Goal: Information Seeking & Learning: Learn about a topic

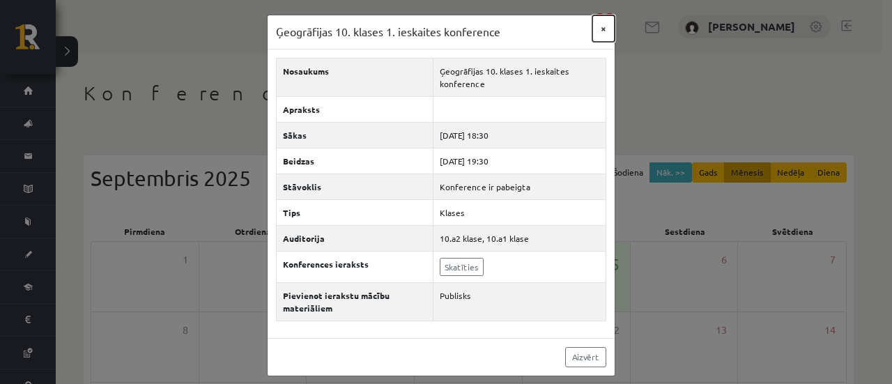
click at [597, 30] on button "×" at bounding box center [604, 28] width 22 height 26
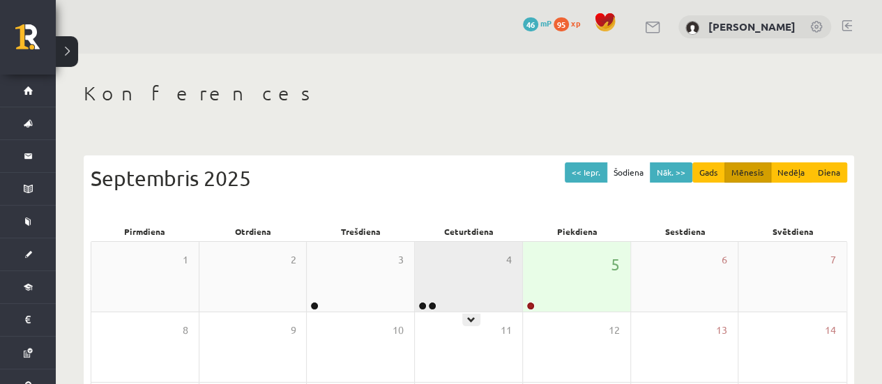
click at [450, 290] on div "4" at bounding box center [468, 277] width 107 height 70
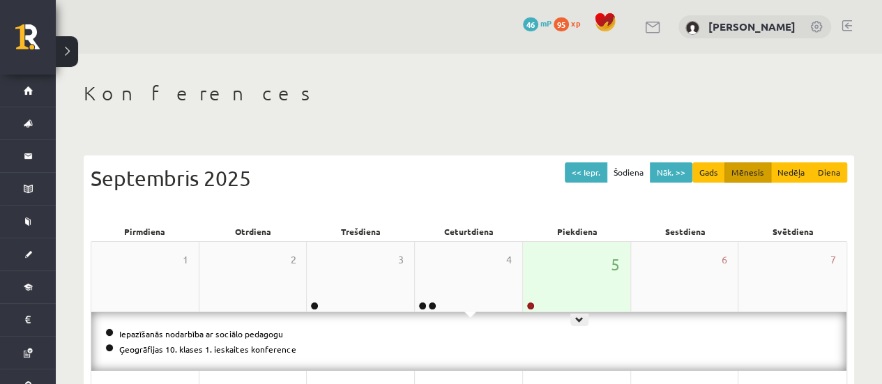
click at [543, 304] on div "5" at bounding box center [576, 277] width 107 height 70
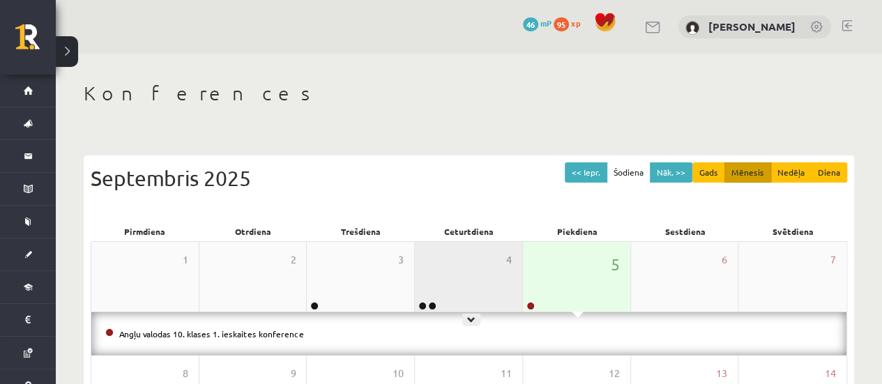
click at [428, 277] on div "4" at bounding box center [468, 277] width 107 height 70
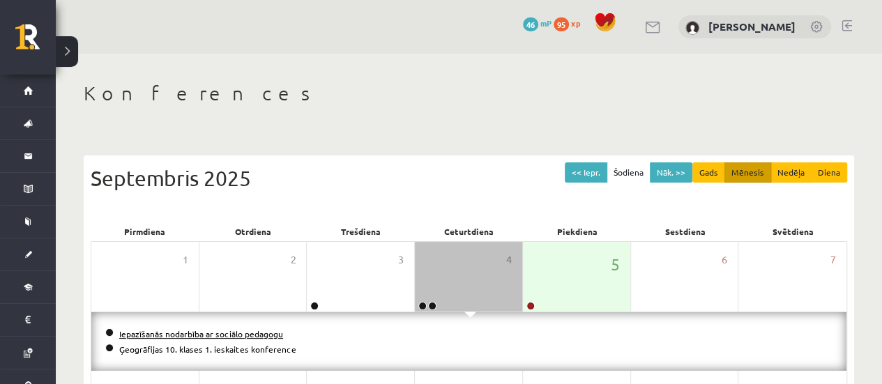
click at [245, 330] on link "Iepazīšanās nodarbība ar sociālo pedagogu" at bounding box center [201, 333] width 164 height 11
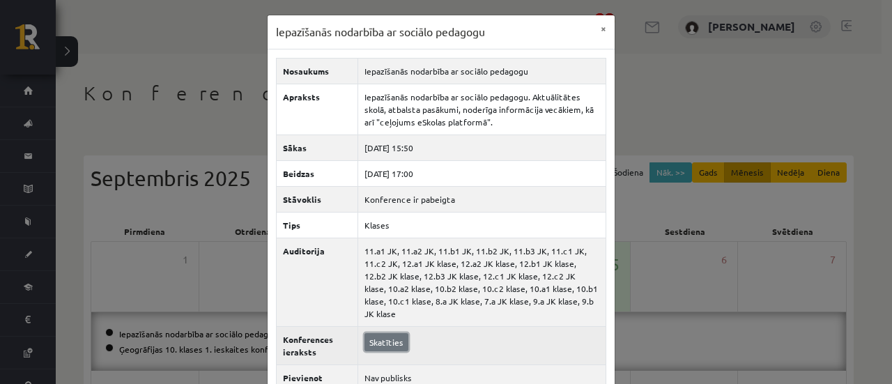
click at [393, 333] on link "Skatīties" at bounding box center [387, 342] width 44 height 18
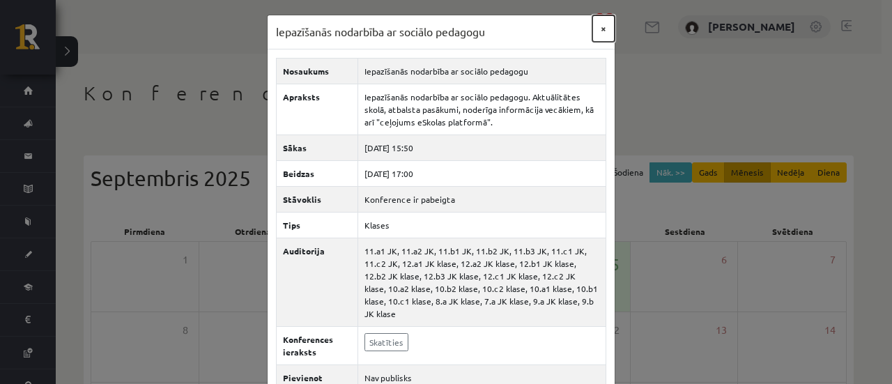
click at [598, 23] on button "×" at bounding box center [604, 28] width 22 height 26
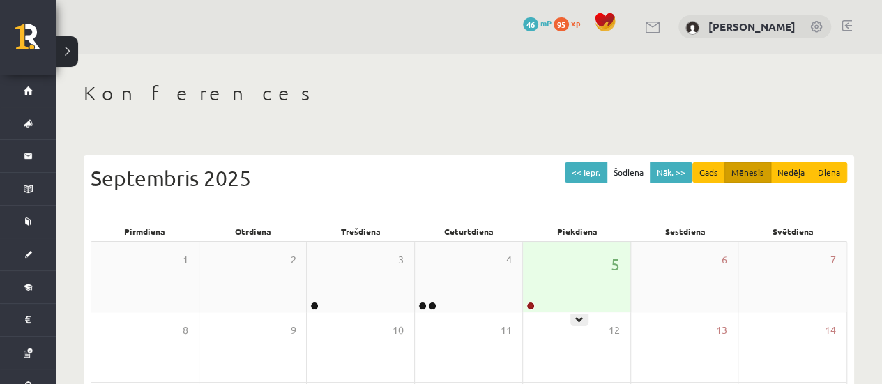
click at [533, 261] on div "5" at bounding box center [576, 277] width 107 height 70
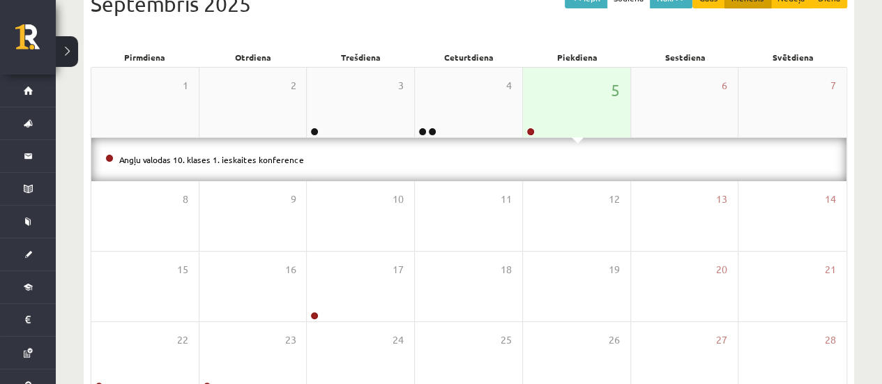
scroll to position [184, 0]
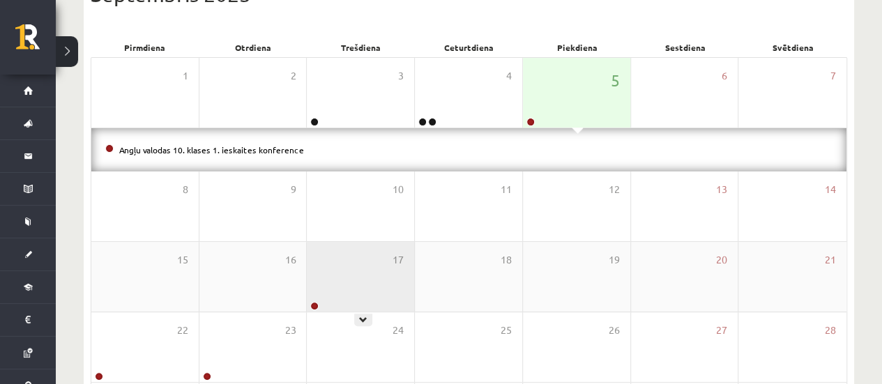
click at [352, 284] on div "17" at bounding box center [360, 277] width 107 height 70
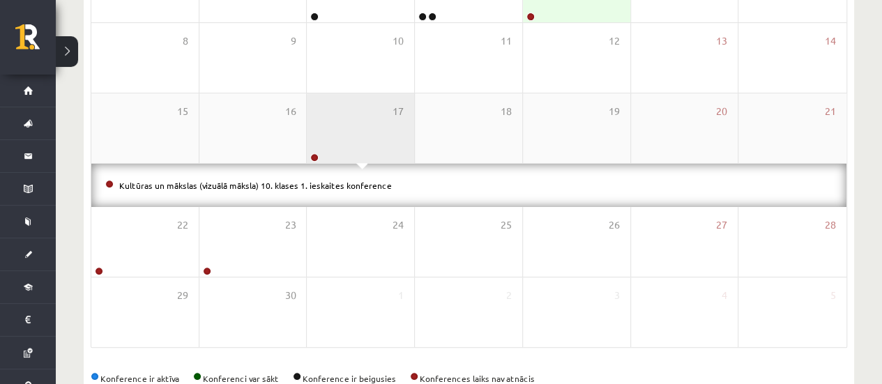
scroll to position [290, 0]
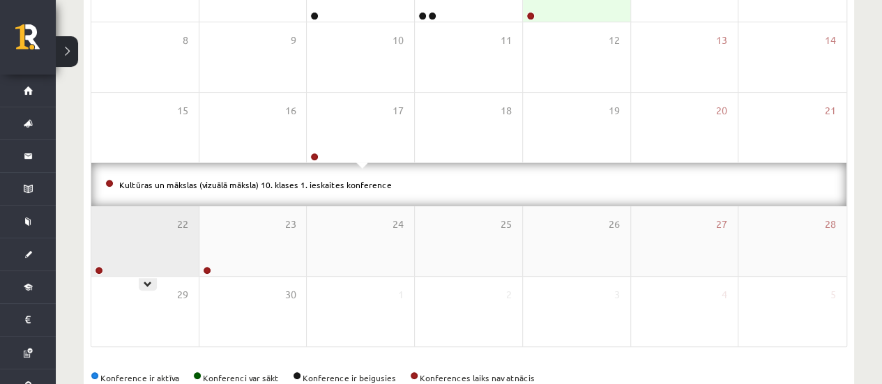
click at [155, 252] on div "22" at bounding box center [144, 241] width 107 height 70
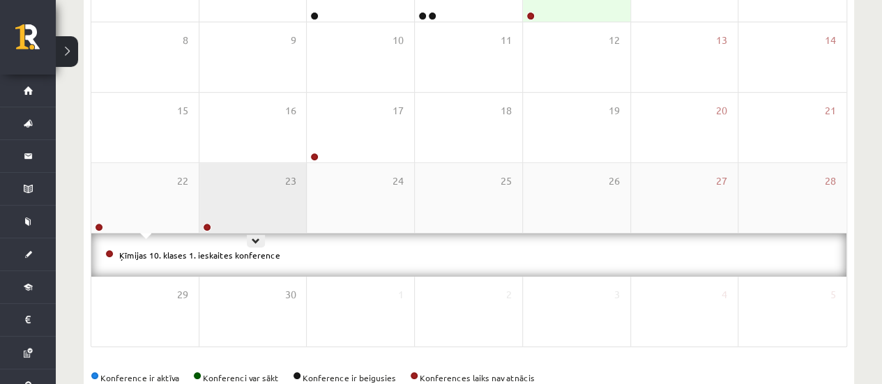
click at [278, 201] on div "23" at bounding box center [252, 198] width 107 height 70
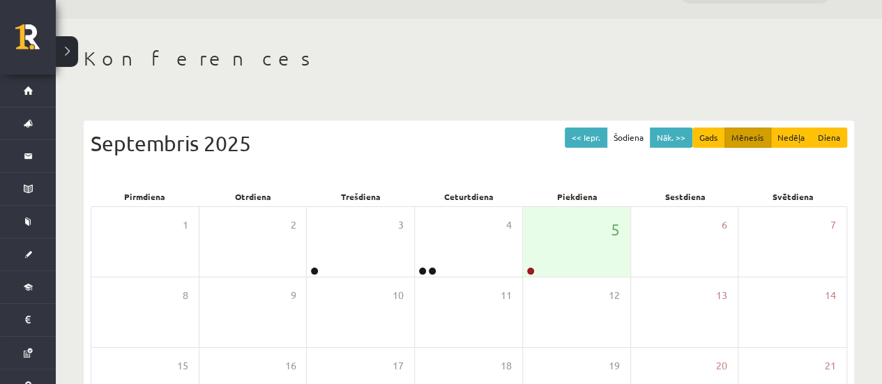
scroll to position [0, 0]
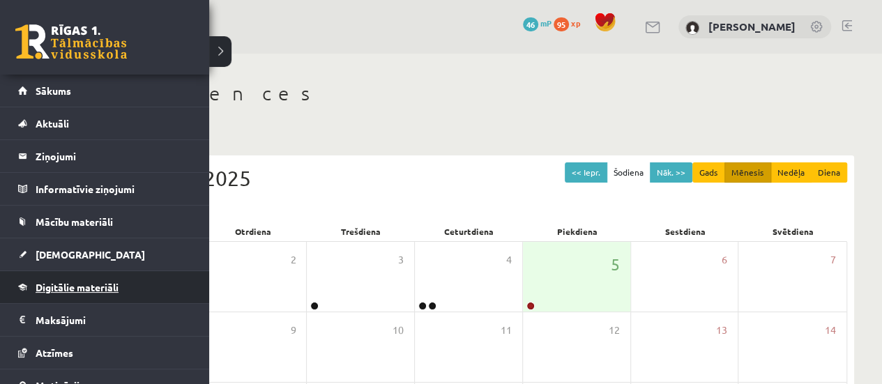
click at [62, 287] on span "Digitālie materiāli" at bounding box center [77, 287] width 83 height 13
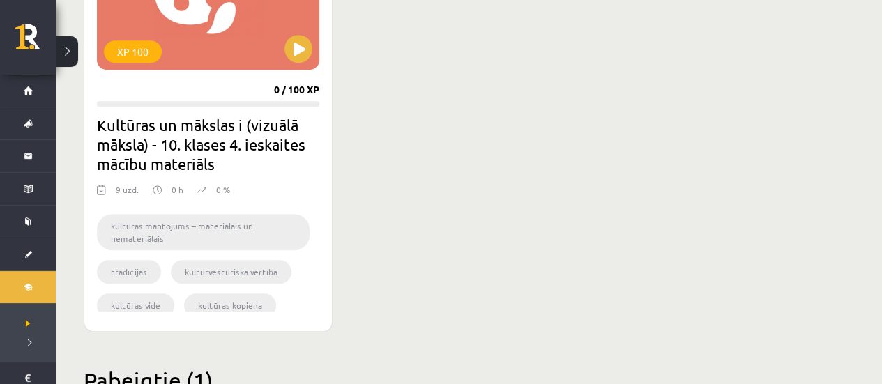
scroll to position [519, 0]
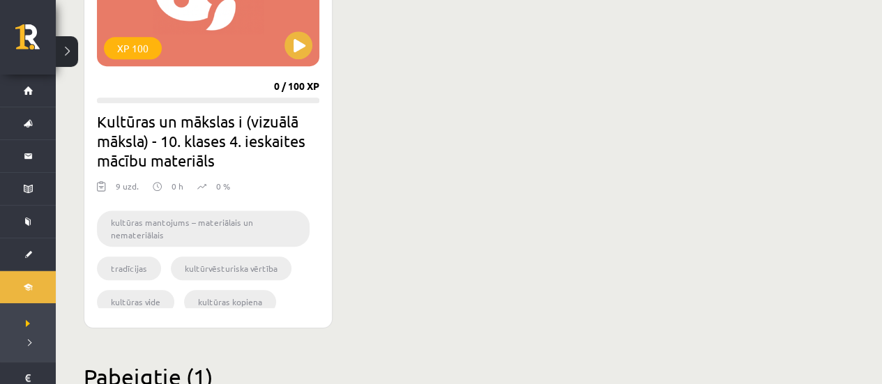
click at [178, 137] on h2 "Kultūras un mākslas i (vizuālā māksla) - 10. klases 4. ieskaites mācību materiā…" at bounding box center [208, 141] width 222 height 59
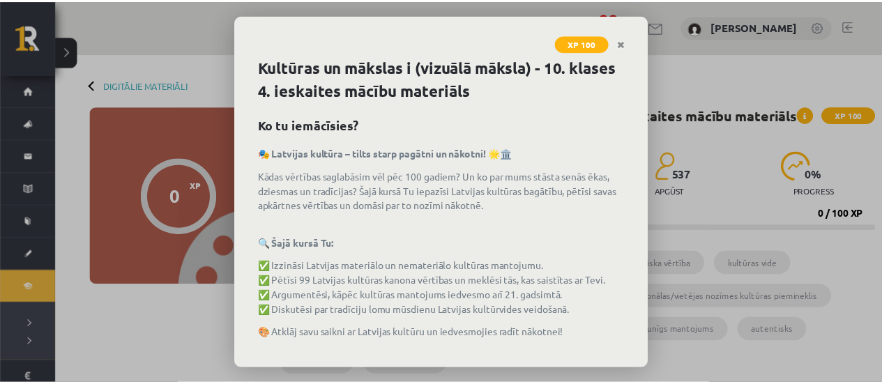
scroll to position [75, 0]
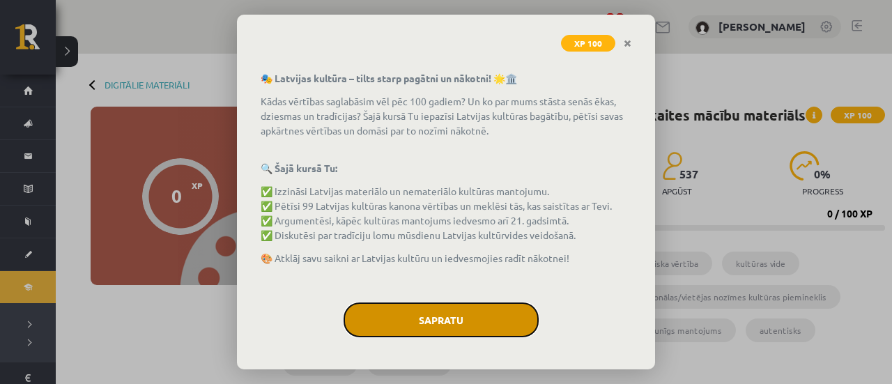
click at [417, 321] on button "Sapratu" at bounding box center [441, 320] width 195 height 35
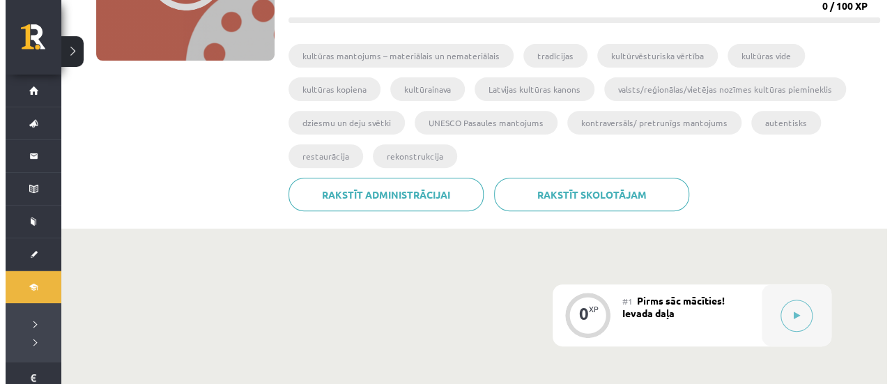
scroll to position [219, 0]
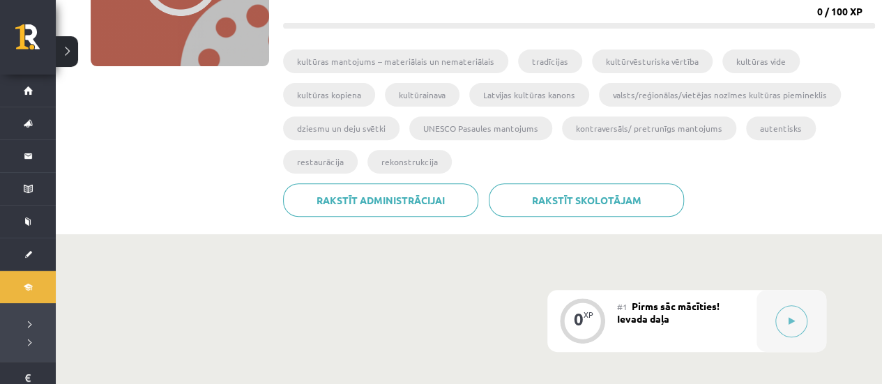
click at [792, 308] on button at bounding box center [791, 321] width 32 height 32
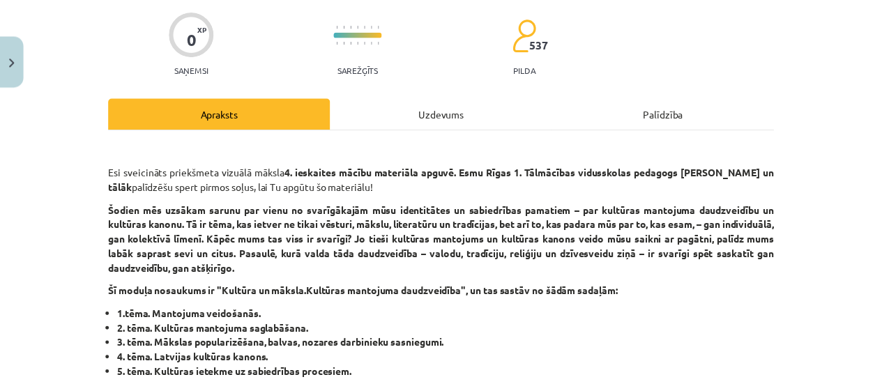
scroll to position [116, 0]
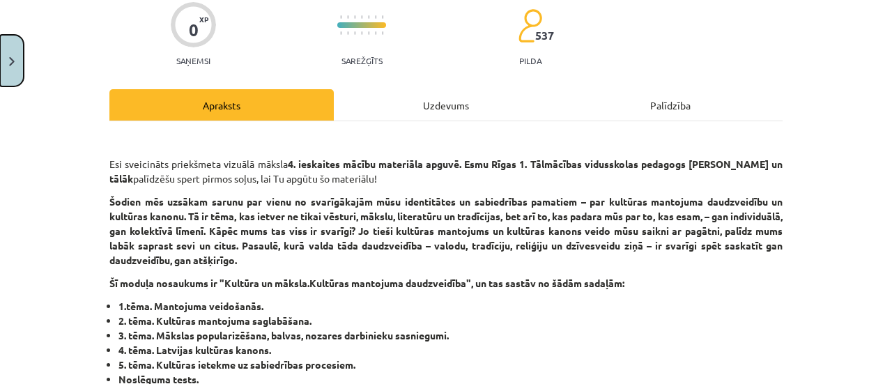
click at [9, 54] on button "Close" at bounding box center [12, 61] width 24 height 52
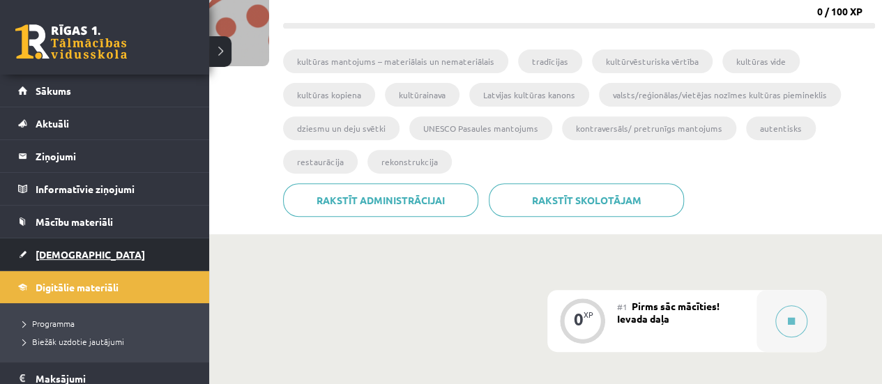
scroll to position [138, 0]
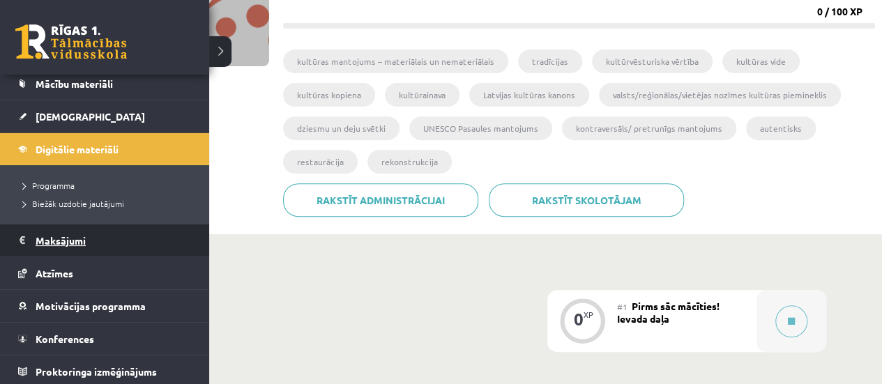
click at [72, 235] on legend "Maksājumi 0" at bounding box center [114, 240] width 156 height 32
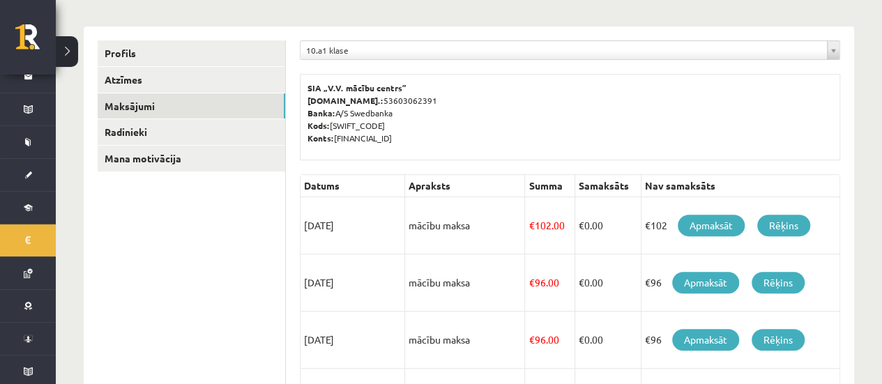
scroll to position [155, 0]
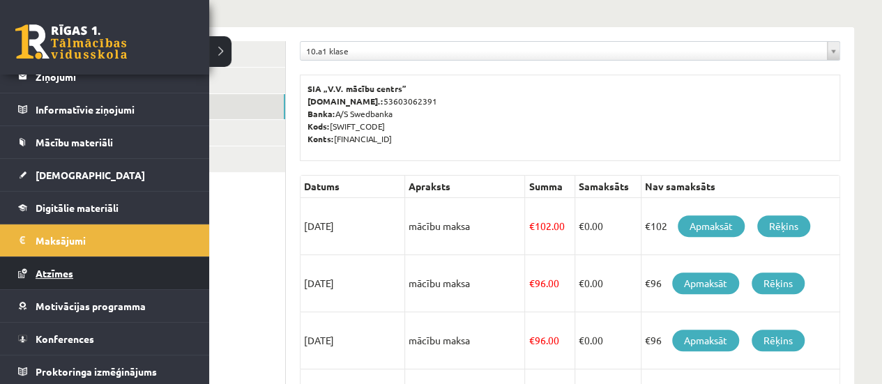
click at [64, 281] on link "Atzīmes" at bounding box center [105, 273] width 174 height 32
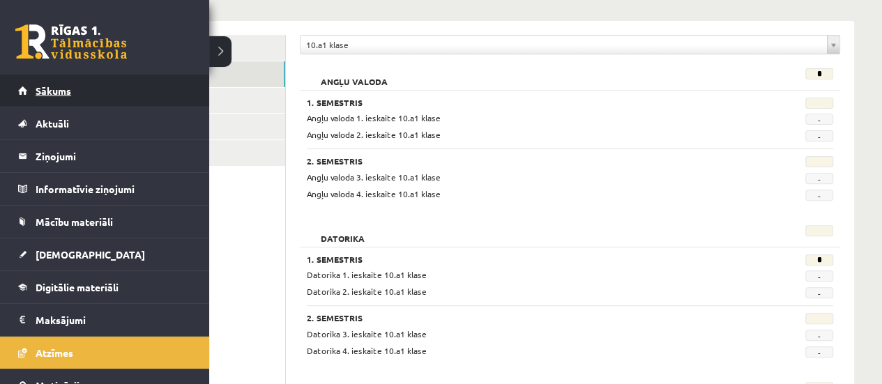
click at [72, 83] on link "Sākums" at bounding box center [105, 91] width 174 height 32
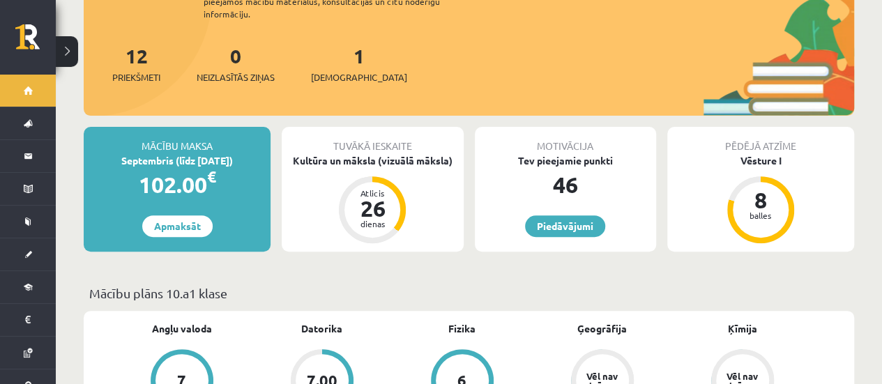
scroll to position [151, 0]
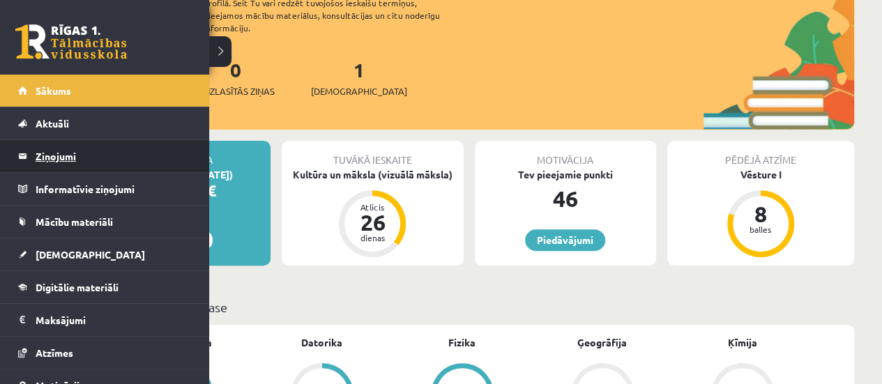
click at [61, 154] on legend "Ziņojumi 0" at bounding box center [114, 156] width 156 height 32
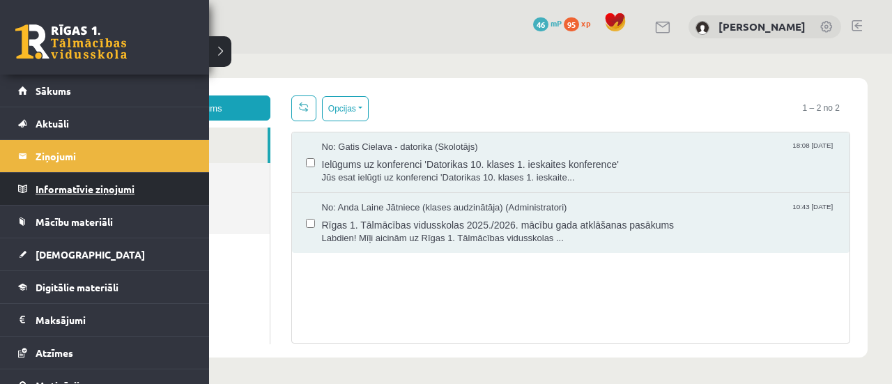
click at [54, 191] on legend "Informatīvie ziņojumi 0" at bounding box center [114, 189] width 156 height 32
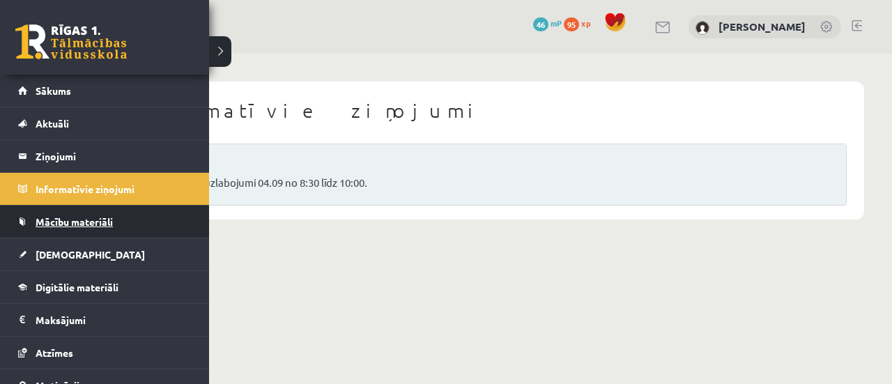
click at [82, 224] on span "Mācību materiāli" at bounding box center [74, 221] width 77 height 13
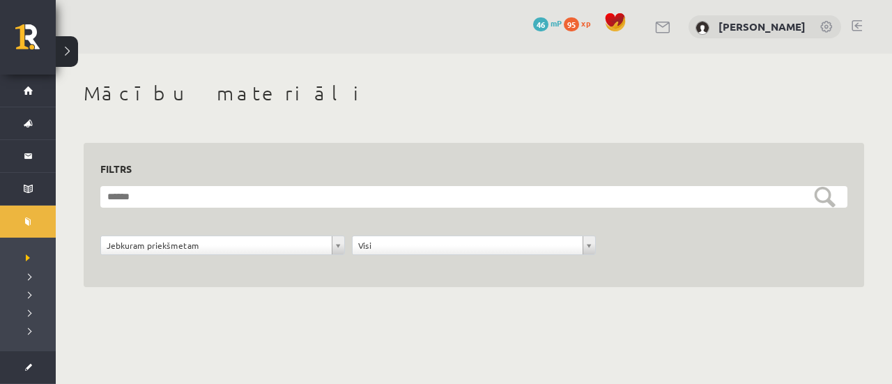
click at [669, 27] on link at bounding box center [663, 28] width 17 height 12
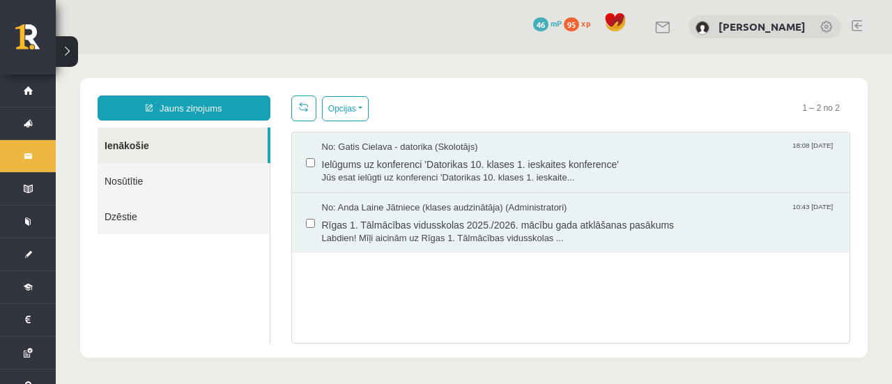
click at [827, 30] on link at bounding box center [827, 28] width 14 height 14
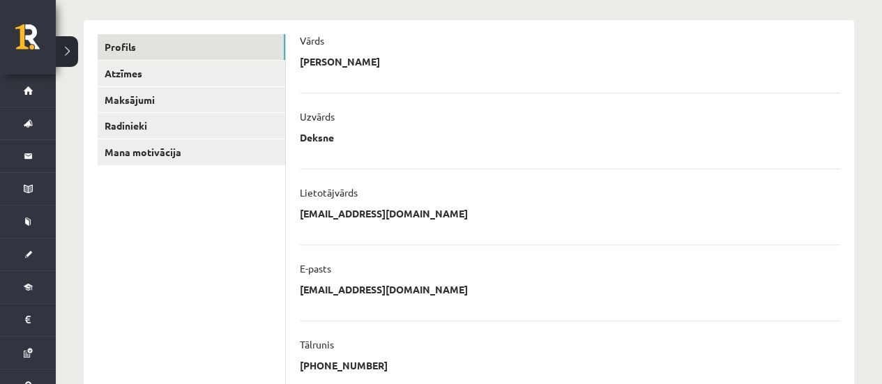
scroll to position [162, 0]
click at [176, 98] on link "Maksājumi" at bounding box center [192, 99] width 188 height 26
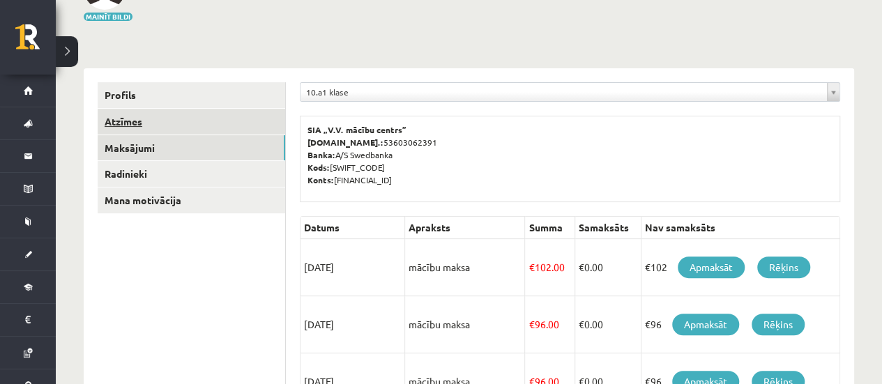
scroll to position [115, 0]
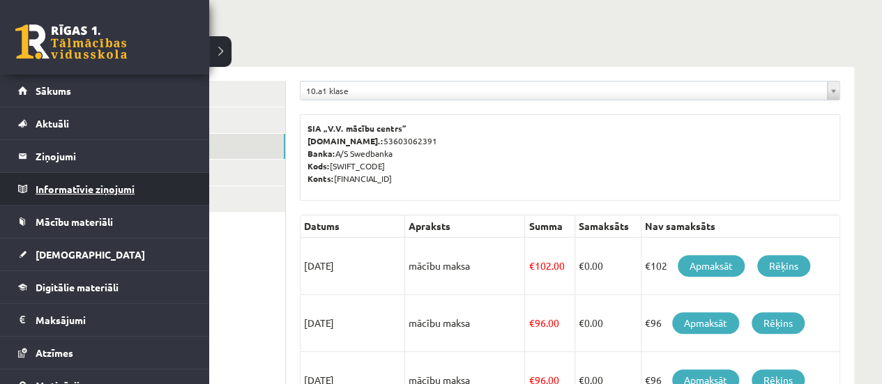
click at [67, 187] on legend "Informatīvie ziņojumi 0" at bounding box center [114, 189] width 156 height 32
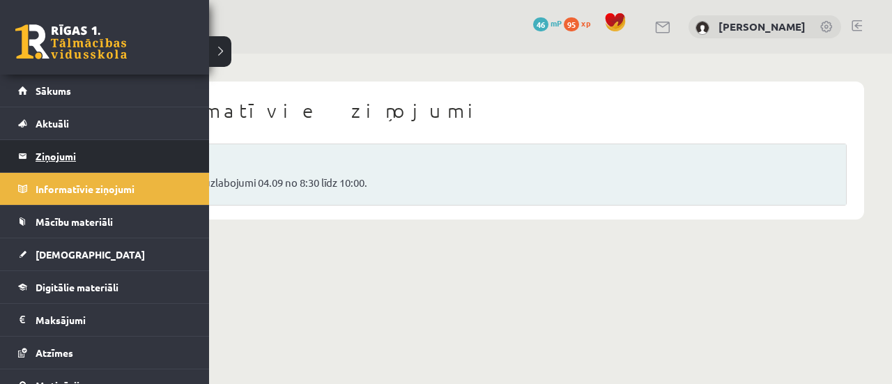
click at [41, 153] on legend "Ziņojumi 0" at bounding box center [114, 156] width 156 height 32
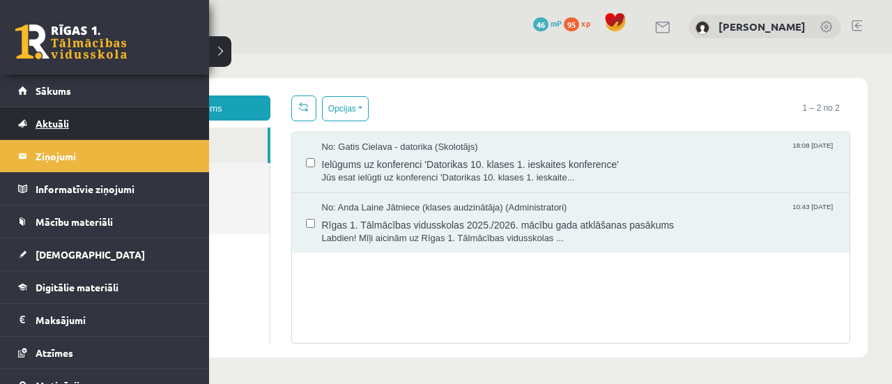
click at [62, 123] on span "Aktuāli" at bounding box center [52, 123] width 33 height 13
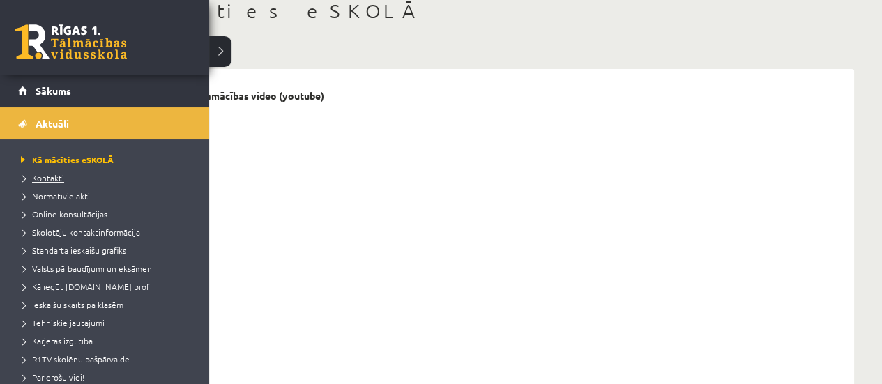
click at [47, 179] on span "Kontakti" at bounding box center [40, 177] width 47 height 11
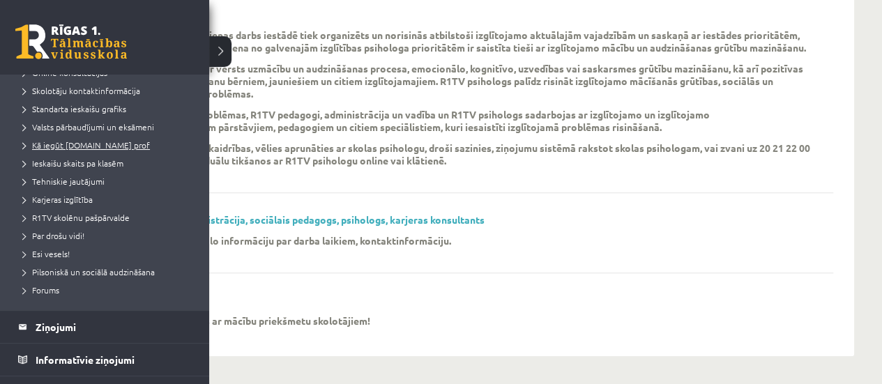
scroll to position [145, 0]
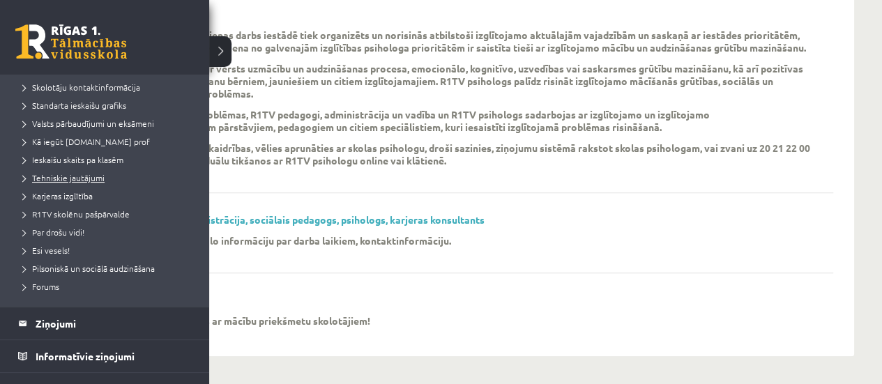
click at [73, 174] on span "Tehniskie jautājumi" at bounding box center [60, 177] width 87 height 11
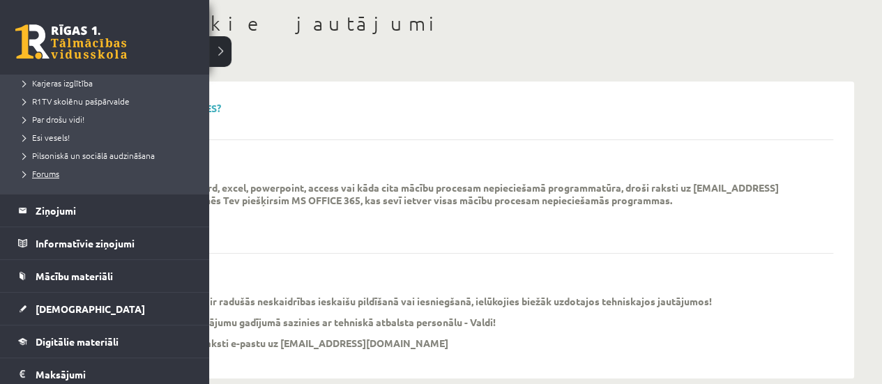
scroll to position [267, 0]
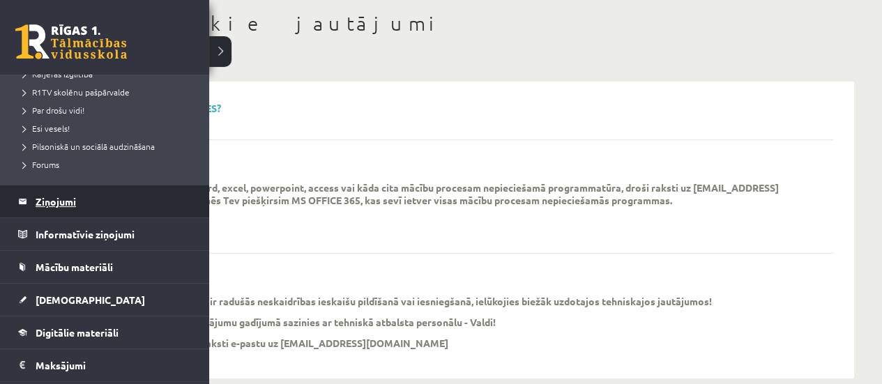
click at [68, 201] on legend "Ziņojumi 0" at bounding box center [114, 201] width 156 height 32
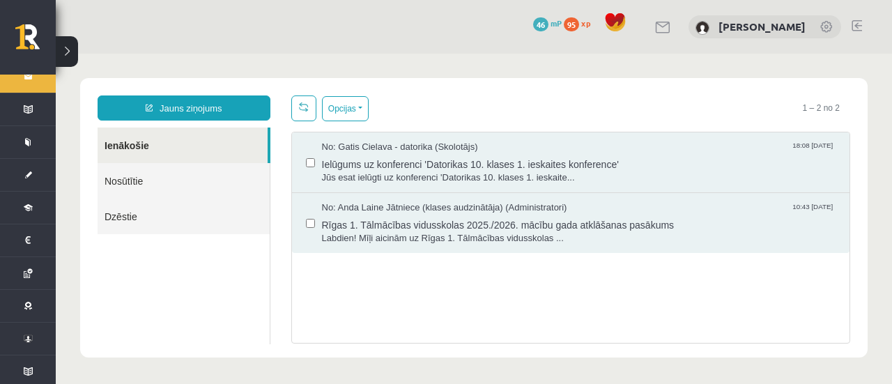
click at [74, 65] on button at bounding box center [67, 51] width 22 height 31
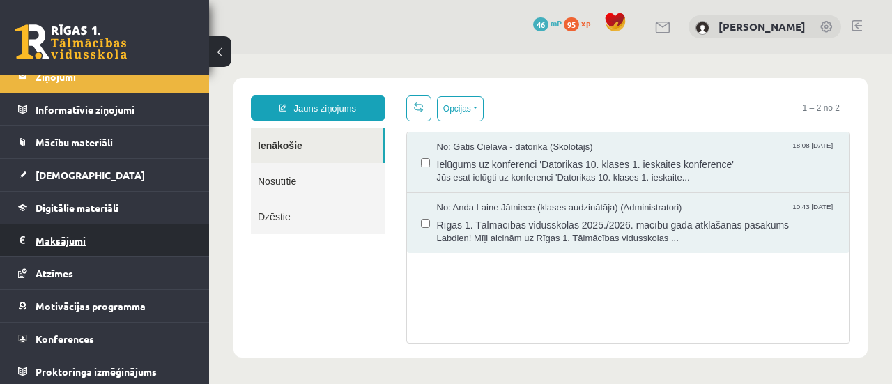
click at [84, 238] on legend "Maksājumi 0" at bounding box center [114, 240] width 156 height 32
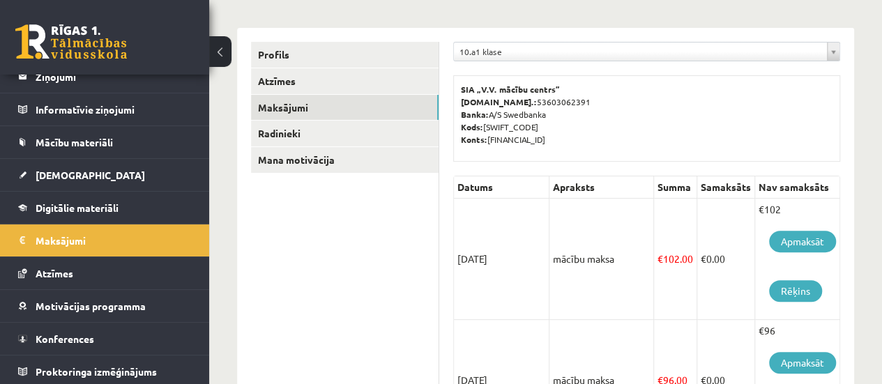
scroll to position [156, 0]
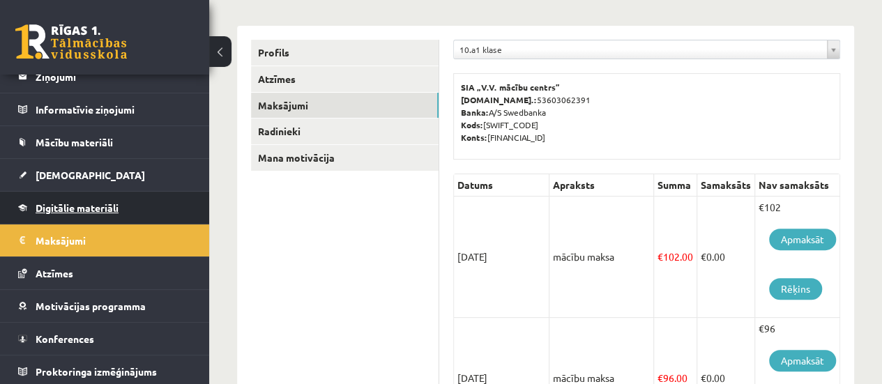
click at [100, 206] on span "Digitālie materiāli" at bounding box center [77, 207] width 83 height 13
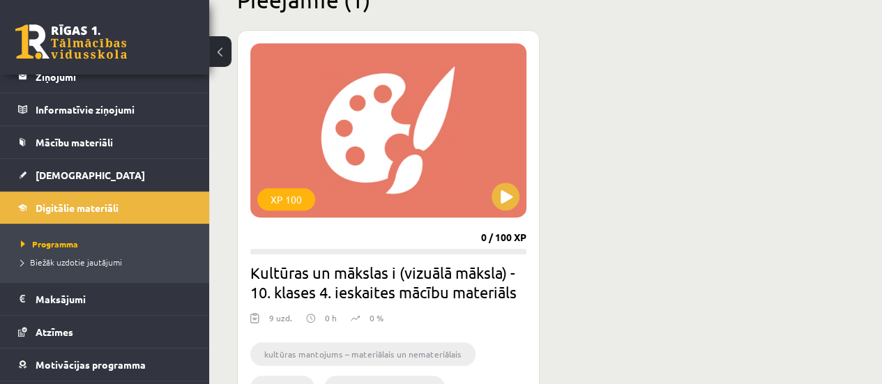
scroll to position [368, 0]
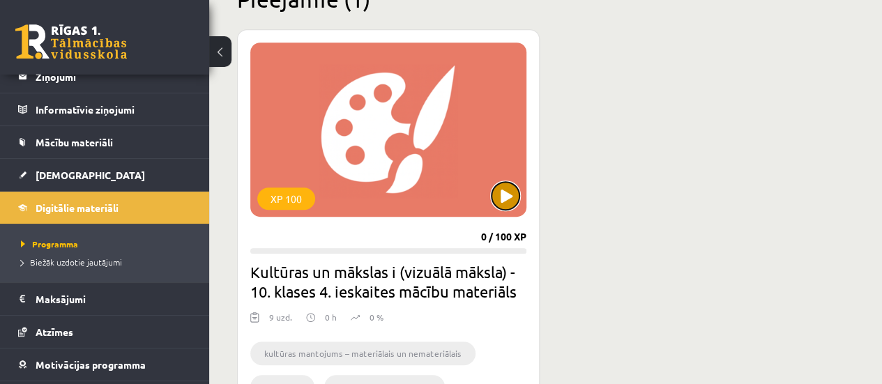
click at [509, 198] on button at bounding box center [505, 196] width 28 height 28
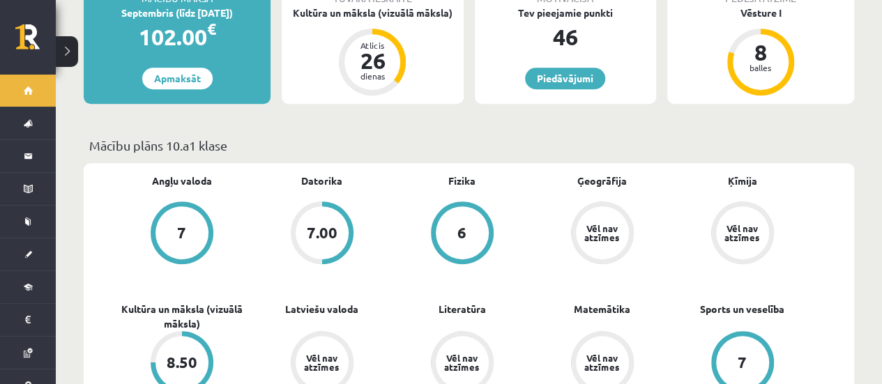
scroll to position [342, 0]
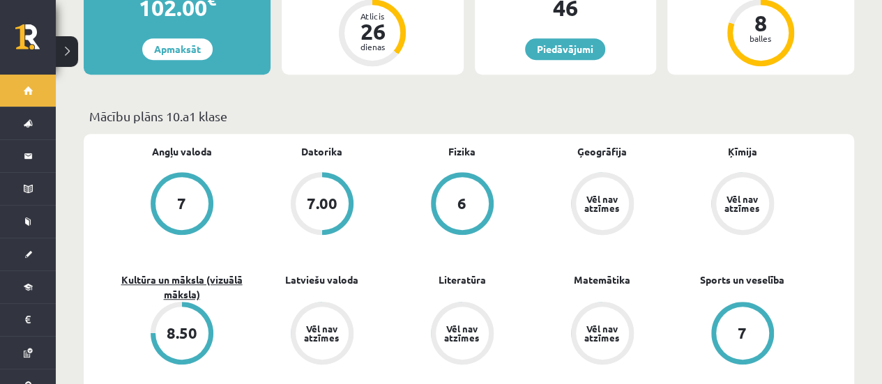
click at [185, 273] on link "Kultūra un māksla (vizuālā māksla)" at bounding box center [182, 287] width 140 height 29
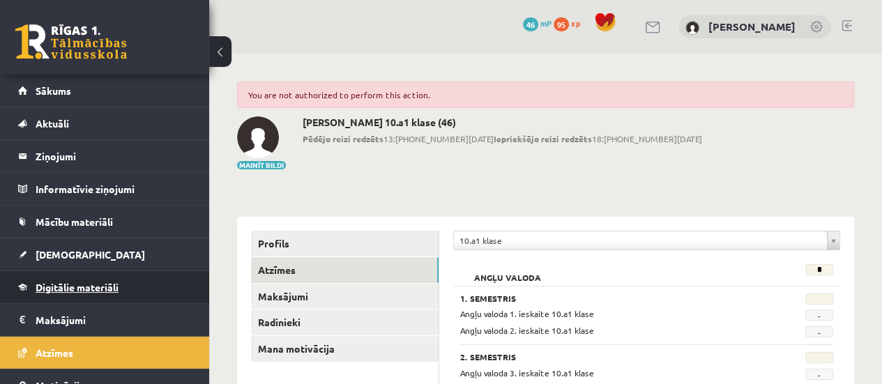
scroll to position [79, 0]
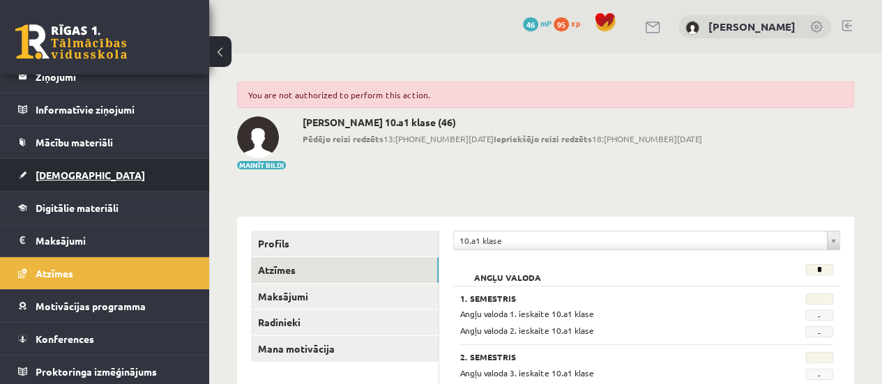
click at [61, 175] on span "[DEMOGRAPHIC_DATA]" at bounding box center [90, 175] width 109 height 13
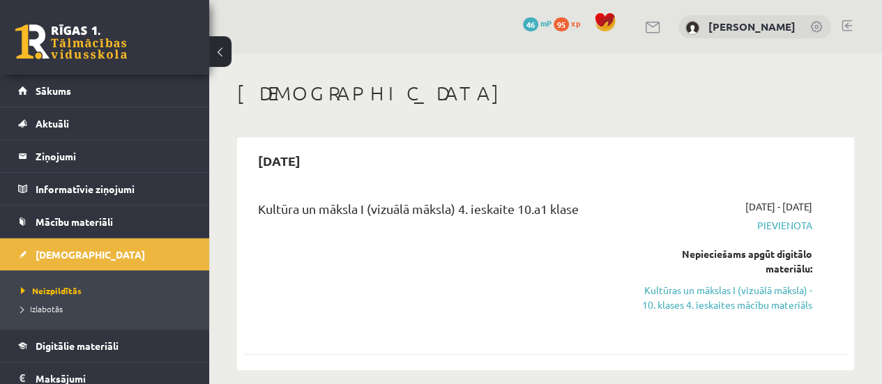
click at [215, 49] on button at bounding box center [220, 51] width 22 height 31
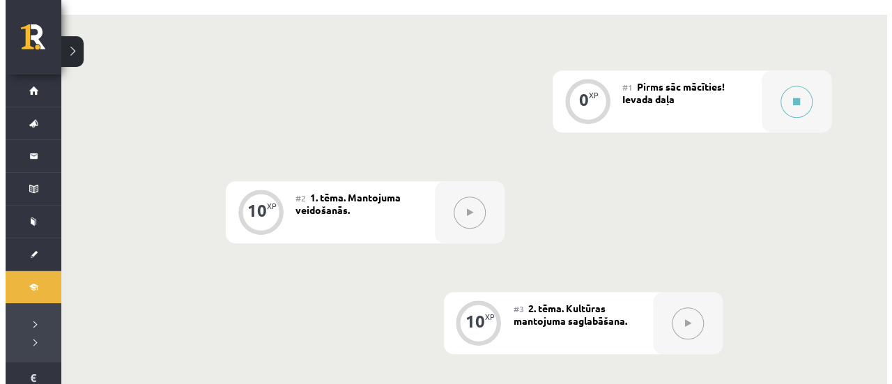
scroll to position [439, 0]
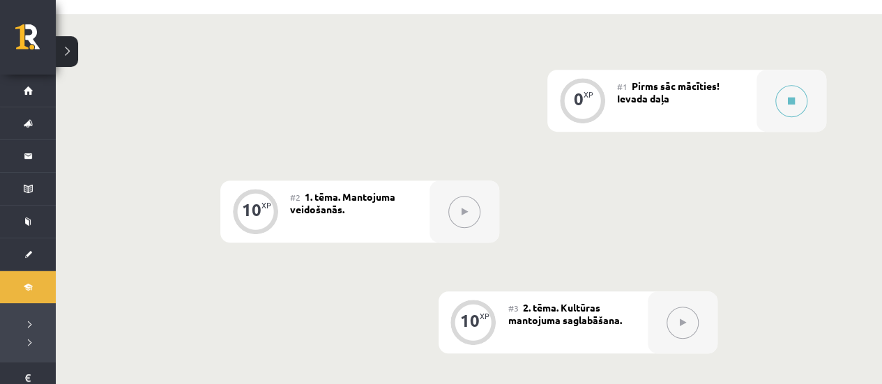
click at [744, 96] on div "#1 Pirms sāc mācīties! Ievada daļa" at bounding box center [686, 101] width 139 height 62
click at [788, 101] on icon at bounding box center [791, 101] width 7 height 8
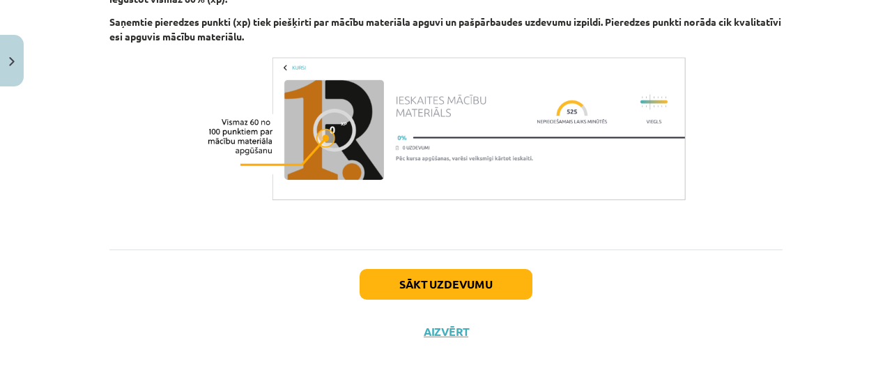
scroll to position [1085, 0]
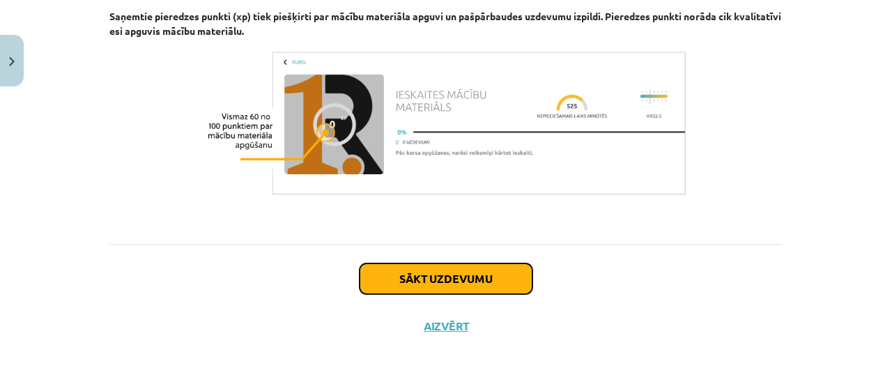
click at [512, 272] on button "Sākt uzdevumu" at bounding box center [446, 278] width 173 height 31
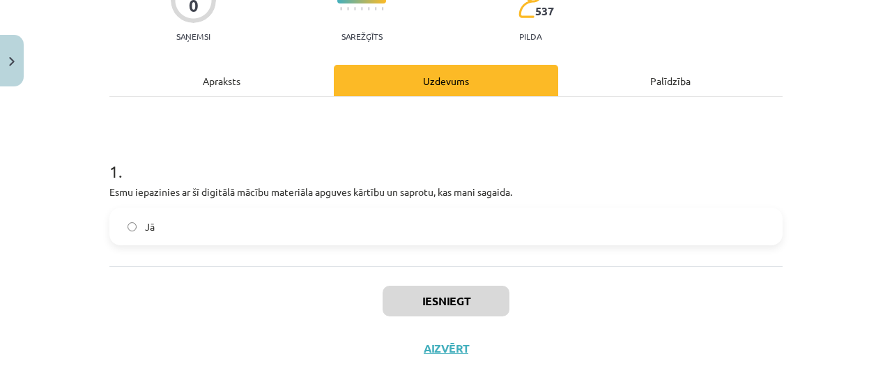
scroll to position [162, 0]
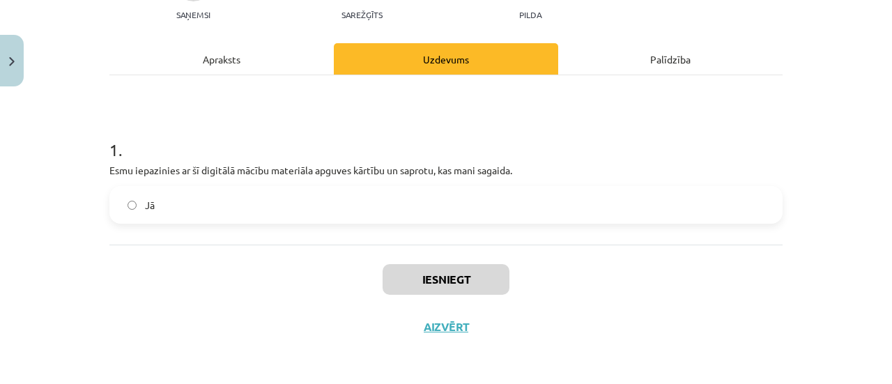
click at [545, 200] on label "Jā" at bounding box center [446, 205] width 671 height 35
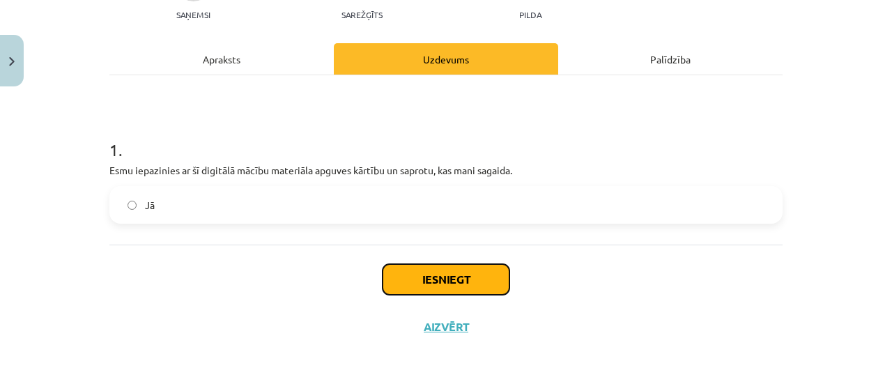
click at [453, 278] on button "Iesniegt" at bounding box center [446, 279] width 127 height 31
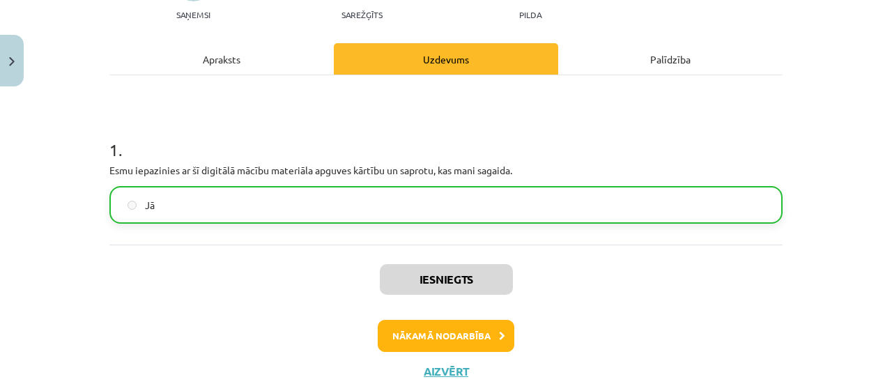
scroll to position [440, 0]
click at [461, 341] on button "Nākamā nodarbība" at bounding box center [446, 336] width 137 height 32
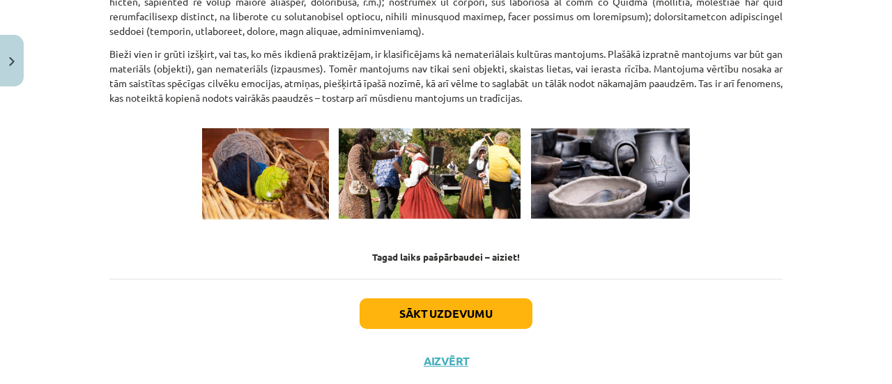
scroll to position [2027, 0]
